Goal: Communication & Community: Connect with others

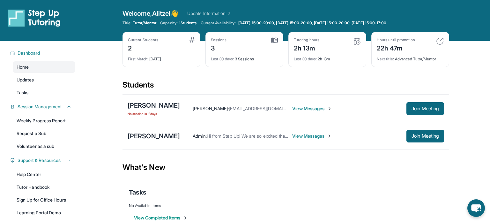
click at [316, 108] on span "View Messages" at bounding box center [312, 108] width 40 height 6
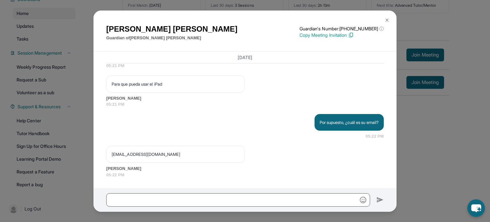
scroll to position [1990, 0]
drag, startPoint x: 177, startPoint y: 154, endPoint x: 100, endPoint y: 154, distance: 77.2
click at [100, 154] on div "[DATE] <p>**Nuevo Chat de Tutoría de Step Up**: ¡Hola [PERSON_NAME]! Este es el…" at bounding box center [245, 119] width 303 height 137
copy p "[EMAIL_ADDRESS][DOMAIN_NAME]"
click at [352, 37] on p "Copy Meeting Invitation" at bounding box center [342, 35] width 84 height 6
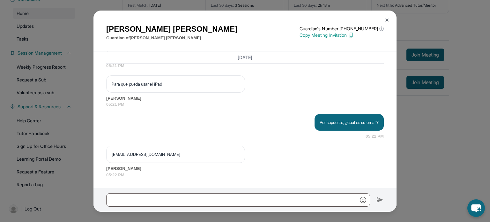
click at [387, 19] on img at bounding box center [387, 20] width 5 height 5
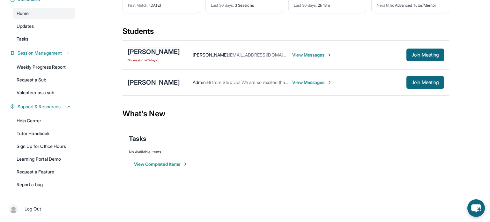
click at [154, 50] on div "[PERSON_NAME]" at bounding box center [154, 51] width 52 height 9
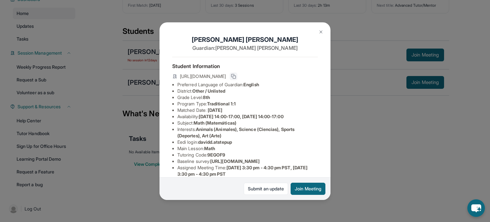
click at [235, 74] on icon at bounding box center [233, 75] width 3 height 3
click at [345, 178] on div "[PERSON_NAME] Guardian: [PERSON_NAME] Student Information [URL][DOMAIN_NAME] Pr…" at bounding box center [245, 111] width 490 height 222
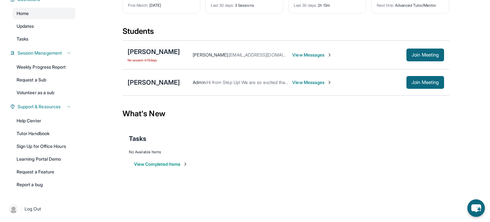
click at [173, 48] on div "[PERSON_NAME]" at bounding box center [154, 51] width 52 height 9
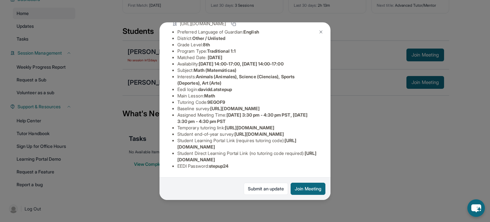
scroll to position [110, 0]
click at [321, 31] on img at bounding box center [320, 31] width 5 height 5
